Goal: Information Seeking & Learning: Check status

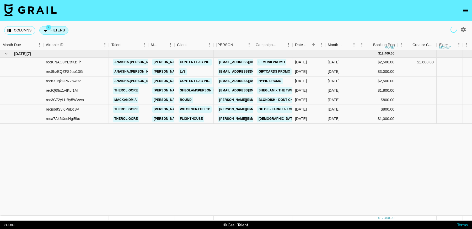
click at [55, 31] on button "2 Filters" at bounding box center [53, 30] width 29 height 8
select select "status"
select select "not"
select select "cancelled"
select select "videoLink"
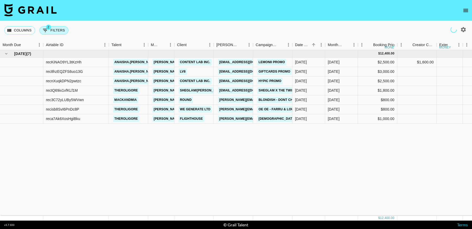
select select "isEmpty"
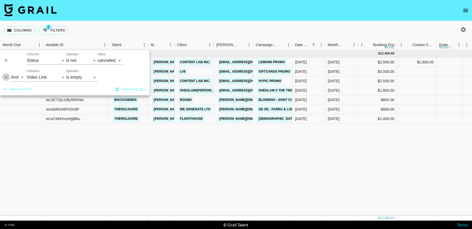
click at [6, 76] on icon "Delete" at bounding box center [5, 77] width 5 height 5
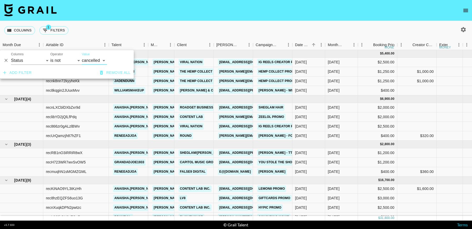
click at [6, 62] on icon "Delete" at bounding box center [5, 60] width 5 height 5
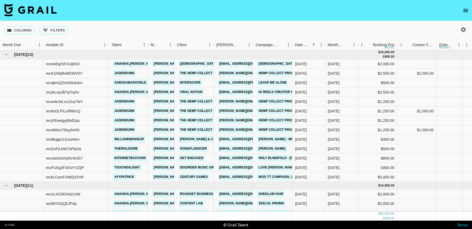
click at [463, 31] on icon "button" at bounding box center [463, 29] width 5 height 5
select select "[DATE]"
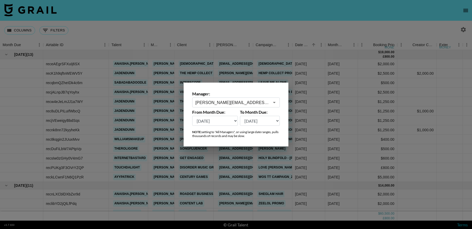
click at [242, 102] on input "[PERSON_NAME][EMAIL_ADDRESS][DOMAIN_NAME]" at bounding box center [232, 103] width 74 height 6
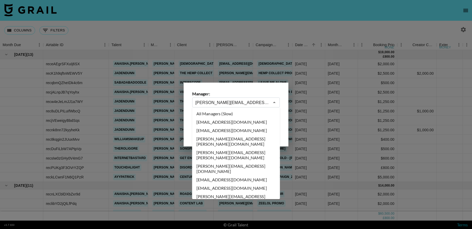
click at [223, 116] on li "All Managers (Slow)" at bounding box center [236, 114] width 88 height 8
type input "All Managers (Slow)"
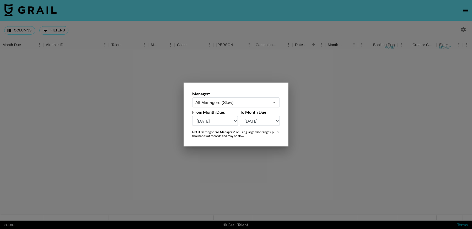
click at [275, 28] on div at bounding box center [236, 114] width 472 height 229
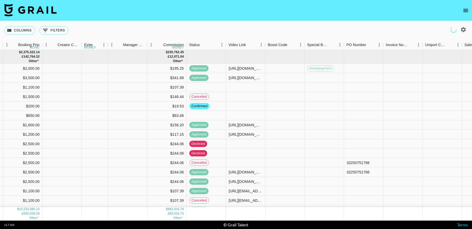
scroll to position [0, 388]
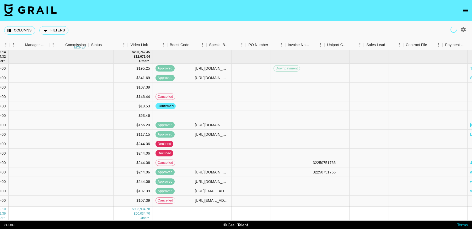
click at [399, 45] on icon "Menu" at bounding box center [399, 44] width 1 height 3
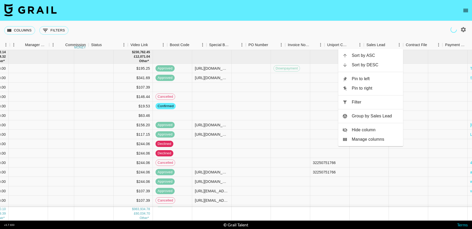
scroll to position [0, 453]
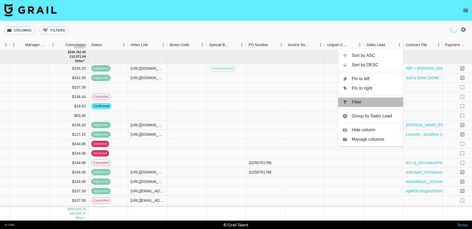
click at [356, 102] on span "Filter" at bounding box center [375, 102] width 47 height 6
select select "salesLeadId"
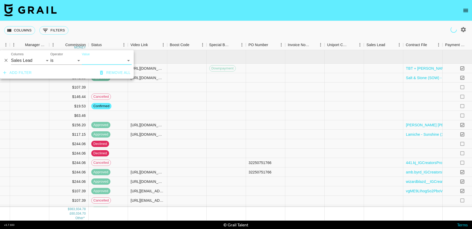
click at [89, 59] on select "[PERSON_NAME][EMAIL_ADDRESS][DOMAIN_NAME] [PERSON_NAME][EMAIL_ADDRESS][DOMAIN_N…" at bounding box center [107, 60] width 50 height 8
select select "TaPRXrkyKoNbUbK5tkgBmcBP1G52"
click at [82, 56] on select "[PERSON_NAME][EMAIL_ADDRESS][DOMAIN_NAME] [PERSON_NAME][EMAIL_ADDRESS][DOMAIN_N…" at bounding box center [107, 60] width 50 height 8
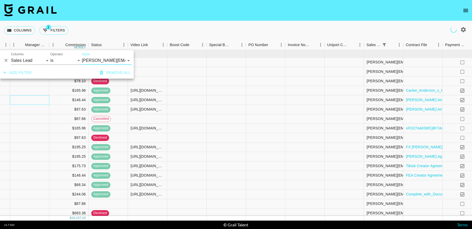
click at [49, 104] on div at bounding box center [29, 99] width 39 height 9
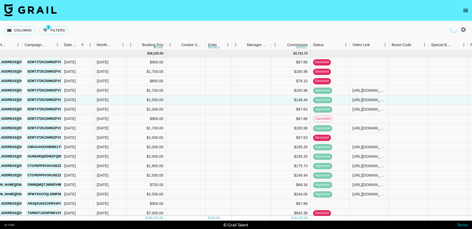
scroll to position [0, 0]
click at [346, 45] on icon "Menu" at bounding box center [345, 44] width 5 height 5
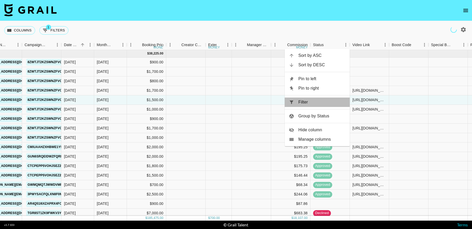
click at [312, 102] on span "Filter" at bounding box center [321, 102] width 47 height 6
select select "salesLeadId"
select select "TaPRXrkyKoNbUbK5tkgBmcBP1G52"
select select "status"
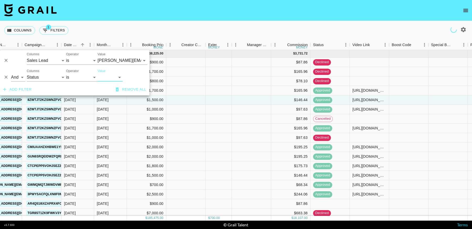
click at [108, 75] on select "confirmed declined draft posted approved cancelled badDebt" at bounding box center [110, 77] width 25 height 8
select select "approved"
click at [98, 73] on select "confirmed declined draft posted approved cancelled badDebt" at bounding box center [110, 77] width 25 height 8
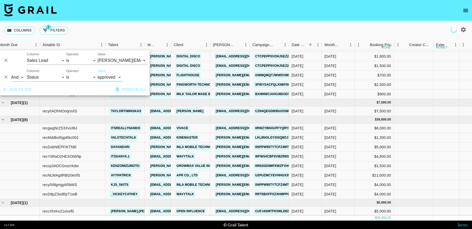
scroll to position [67, 4]
click at [414, 147] on div at bounding box center [412, 147] width 39 height 9
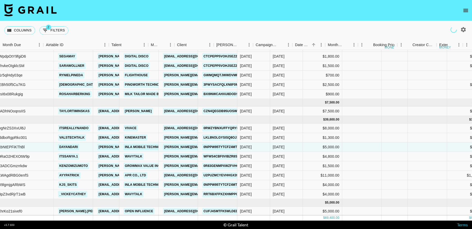
scroll to position [67, 0]
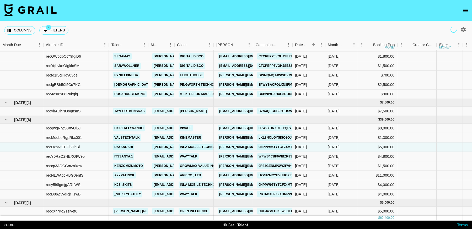
click at [56, 31] on button "2 Filters" at bounding box center [53, 30] width 29 height 8
select select "salesLeadId"
select select "TaPRXrkyKoNbUbK5tkgBmcBP1G52"
select select "status"
select select "approved"
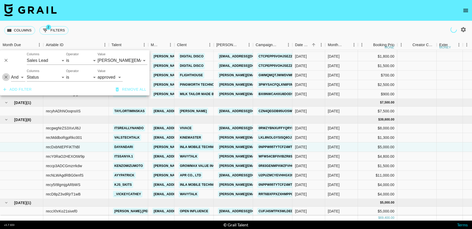
click at [7, 78] on icon "Delete" at bounding box center [5, 77] width 5 height 5
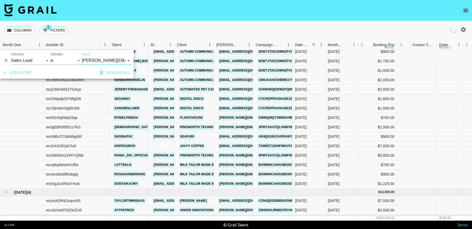
click at [7, 61] on icon "Delete" at bounding box center [5, 60] width 3 height 3
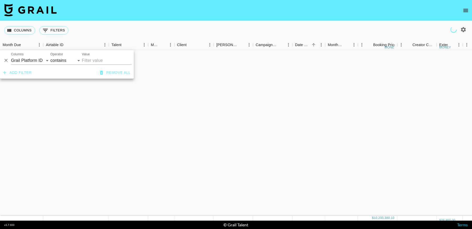
scroll to position [48, 0]
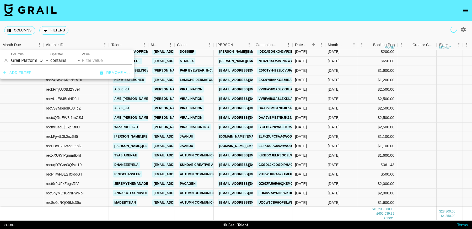
click at [291, 27] on div "Columns 0 Filters + Booking" at bounding box center [236, 30] width 472 height 19
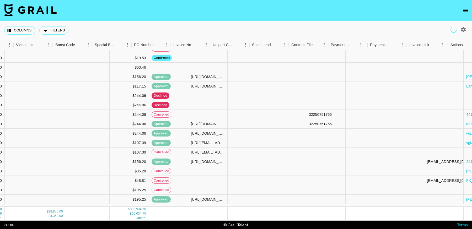
scroll to position [0, 107]
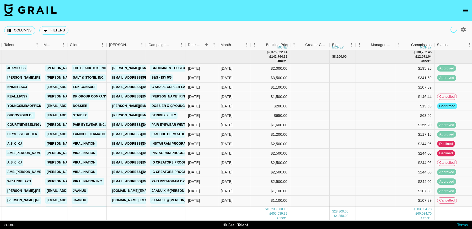
click at [463, 28] on icon "button" at bounding box center [463, 29] width 5 height 5
select select "[DATE]"
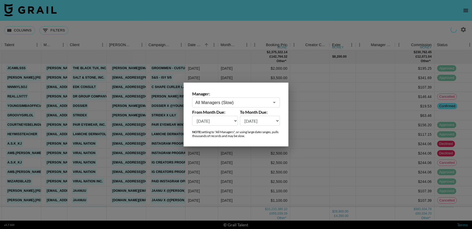
click at [240, 105] on input "text" at bounding box center [232, 103] width 74 height 6
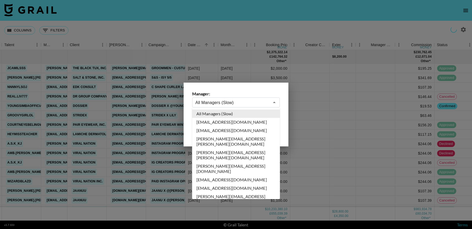
type input "All Managers (Slow)"
click at [333, 112] on div at bounding box center [236, 114] width 472 height 229
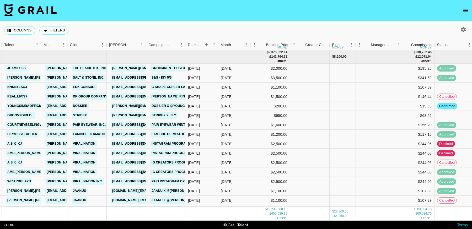
scroll to position [0, 235]
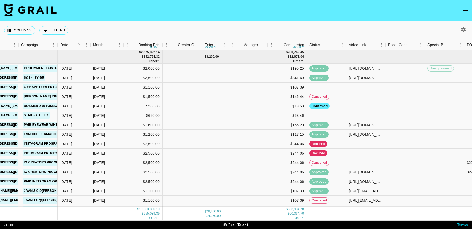
click at [342, 45] on icon "Menu" at bounding box center [341, 44] width 5 height 5
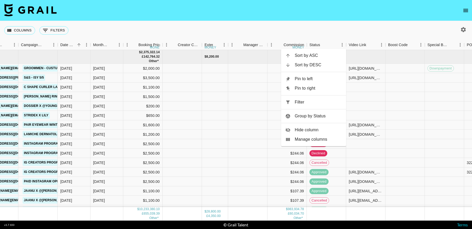
click at [308, 100] on span "Filter" at bounding box center [318, 102] width 47 height 6
select select "status"
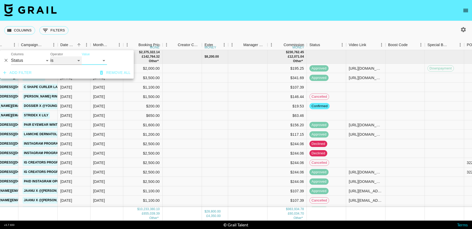
click at [68, 62] on select "is is not is any of is not any of" at bounding box center [65, 60] width 31 height 8
click at [95, 61] on select "confirmed declined draft posted approved cancelled badDebt" at bounding box center [94, 60] width 25 height 8
select select "cancelled"
click at [82, 56] on select "confirmed declined draft posted approved cancelled badDebt" at bounding box center [94, 60] width 25 height 8
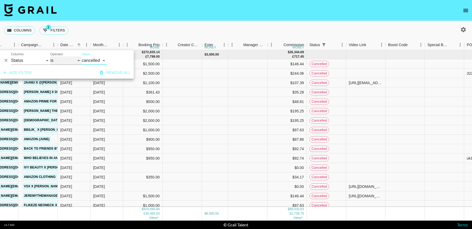
click at [63, 62] on select "is is not is any of is not any of" at bounding box center [65, 60] width 31 height 8
select select "not"
click at [50, 56] on select "is is not is any of is not any of" at bounding box center [65, 60] width 31 height 8
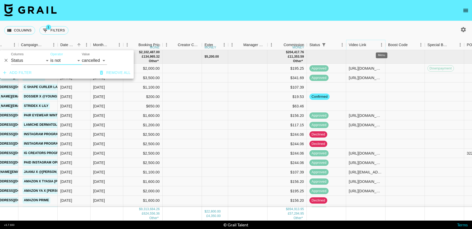
click at [380, 46] on icon "Menu" at bounding box center [381, 44] width 5 height 5
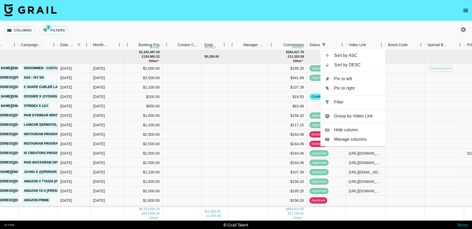
click at [343, 102] on span "Filter" at bounding box center [357, 102] width 47 height 6
select select "status"
select select "not"
select select "cancelled"
select select "videoLink"
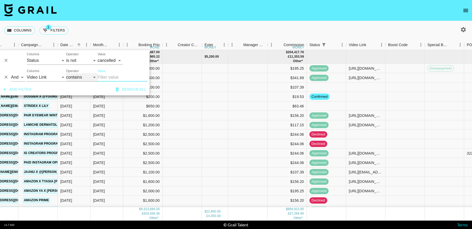
click at [80, 76] on select "contains equals starts with ends with is empty is not empty is any of" at bounding box center [81, 77] width 31 height 8
select select "isEmpty"
click at [66, 73] on select "contains equals starts with ends with is empty is not empty is any of" at bounding box center [81, 77] width 31 height 8
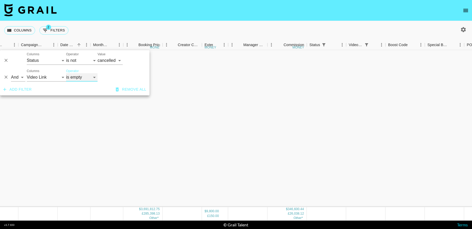
scroll to position [1697, 235]
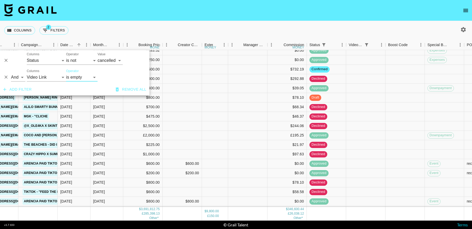
click at [463, 31] on icon "button" at bounding box center [463, 29] width 5 height 5
select select "[DATE]"
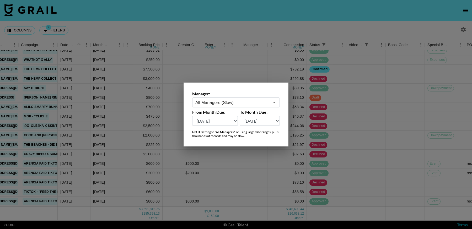
click at [215, 101] on input "All Managers (Slow)" at bounding box center [232, 103] width 74 height 6
click at [263, 115] on li "[PERSON_NAME][EMAIL_ADDRESS][DOMAIN_NAME]" at bounding box center [236, 117] width 88 height 14
type input "[PERSON_NAME][EMAIL_ADDRESS][DOMAIN_NAME]"
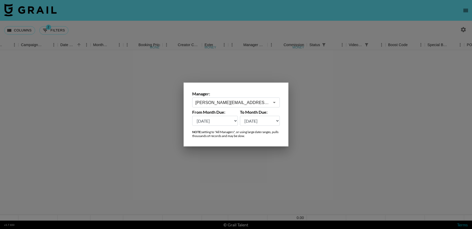
scroll to position [0, 235]
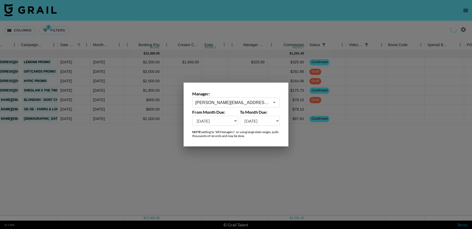
click at [341, 157] on div at bounding box center [236, 114] width 472 height 229
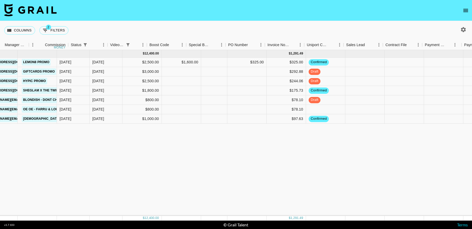
scroll to position [0, 562]
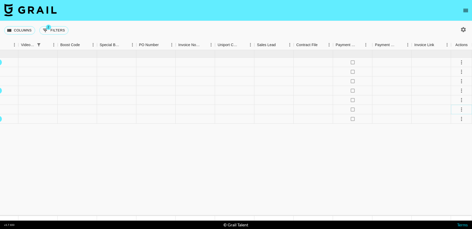
click at [462, 110] on icon "select merge strategy" at bounding box center [461, 109] width 6 height 6
click at [459, 123] on li "Confirm" at bounding box center [455, 120] width 34 height 9
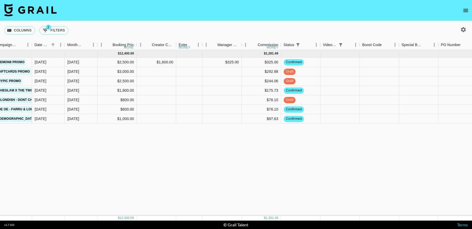
scroll to position [0, 257]
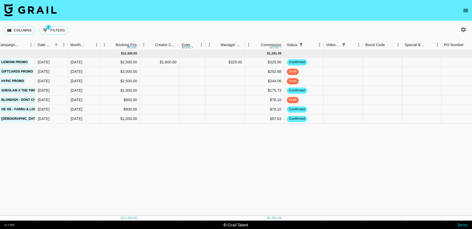
click at [226, 185] on div "[DATE] ( 7 ) $ 12,400.00 $ 1,291.49 recKiNAO9YL3tKzHh anaisha.torres [EMAIL_ADD…" at bounding box center [260, 133] width 1034 height 166
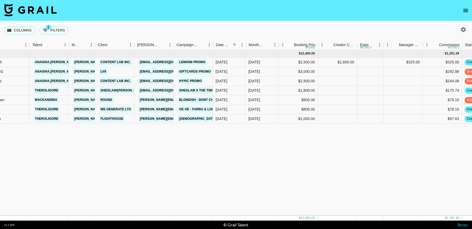
scroll to position [0, 77]
